Goal: Information Seeking & Learning: Learn about a topic

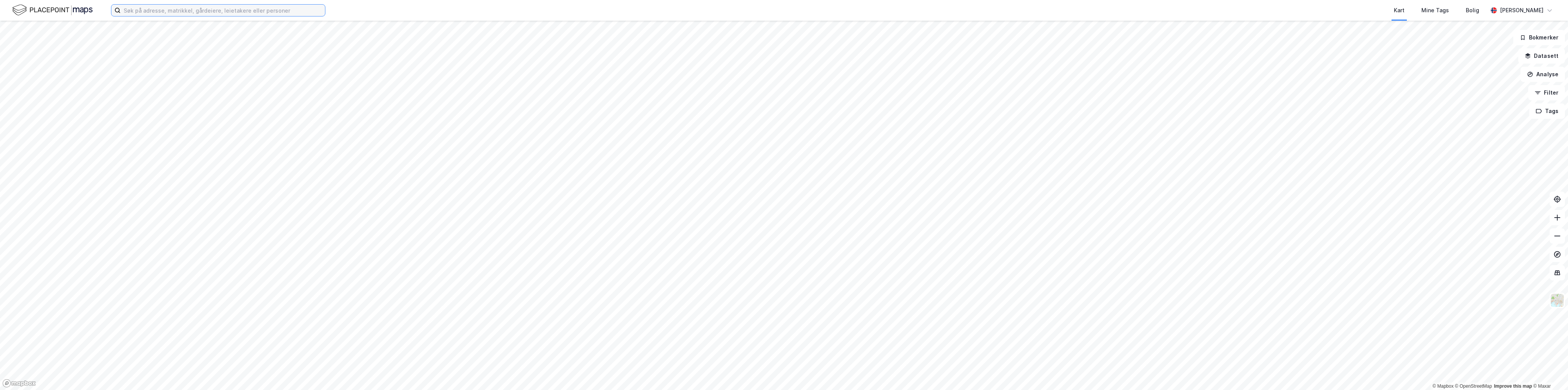
click at [267, 10] on input at bounding box center [223, 10] width 205 height 12
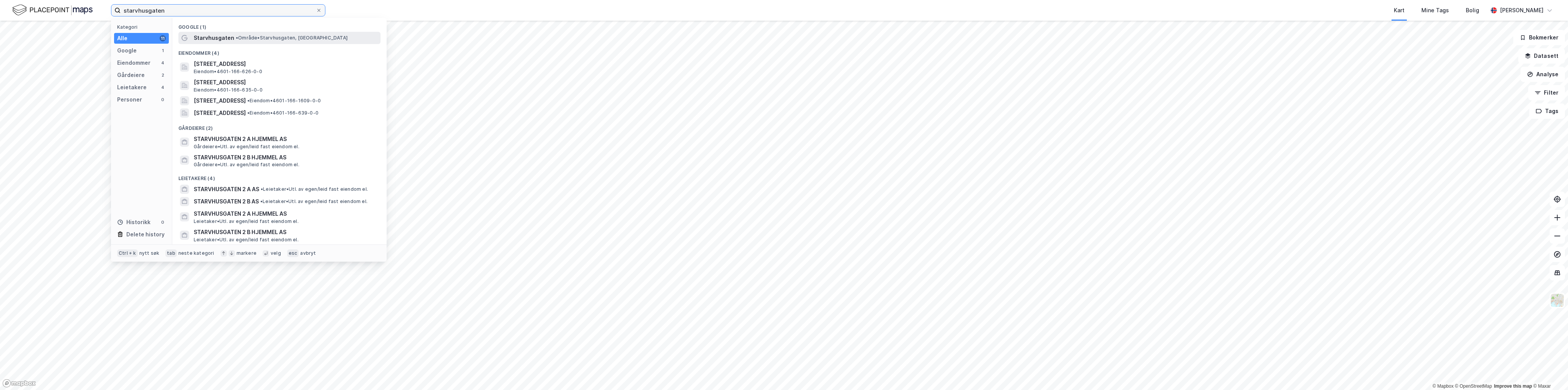
type input "starvhusgaten"
click at [268, 40] on span "• Område • [GEOGRAPHIC_DATA], [GEOGRAPHIC_DATA]" at bounding box center [292, 38] width 112 height 6
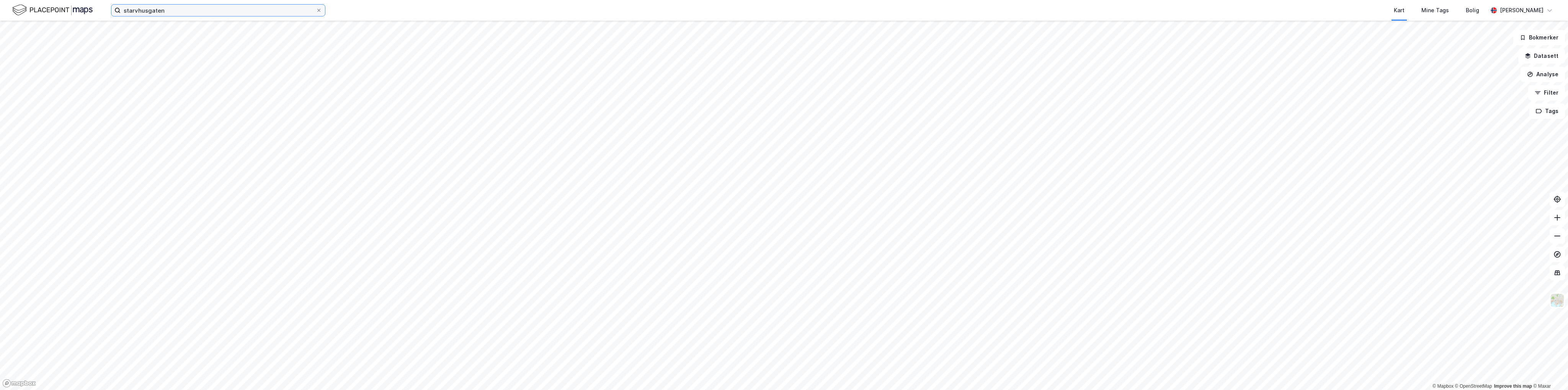
click at [182, 14] on input "starvhusgaten" at bounding box center [218, 10] width 195 height 12
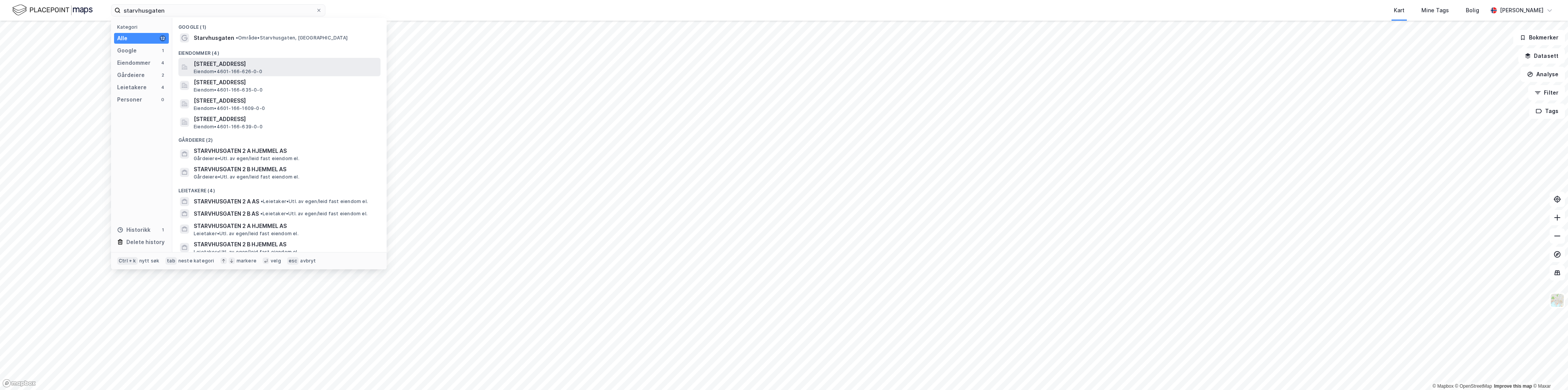
click at [208, 69] on span "Eiendom • 4601-166-626-0-0" at bounding box center [228, 72] width 69 height 6
